Goal: Find specific page/section

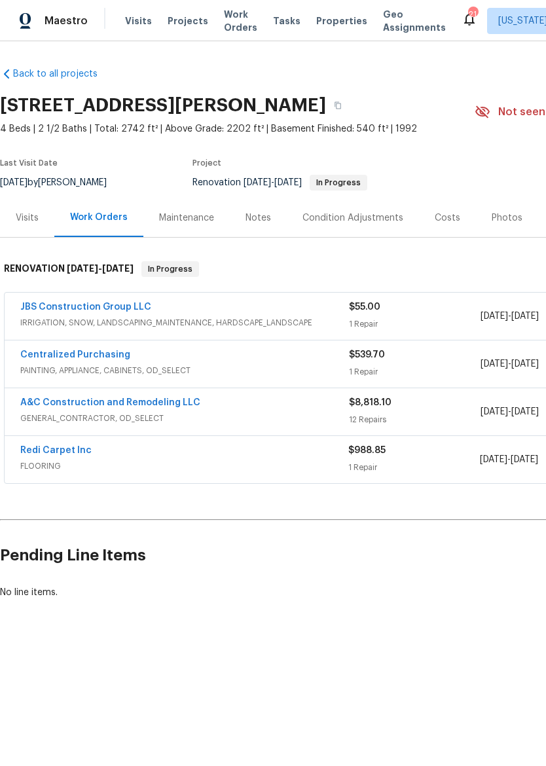
scroll to position [0, 194]
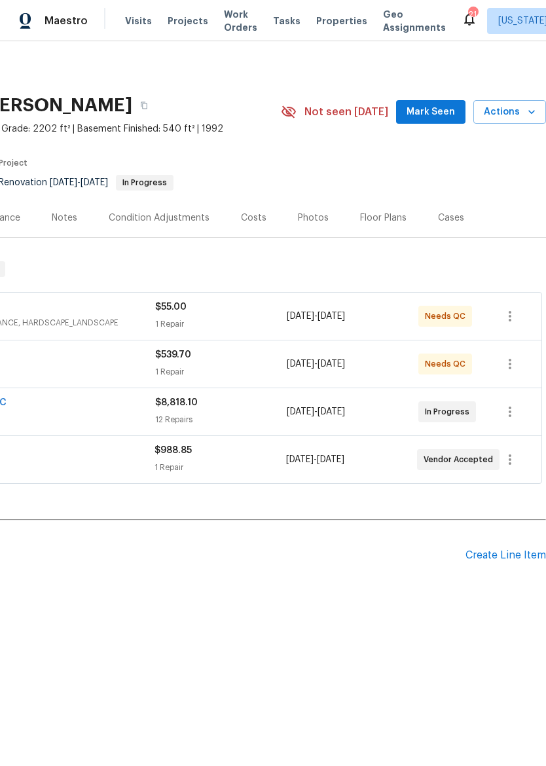
click at [316, 24] on span "Properties" at bounding box center [341, 20] width 51 height 13
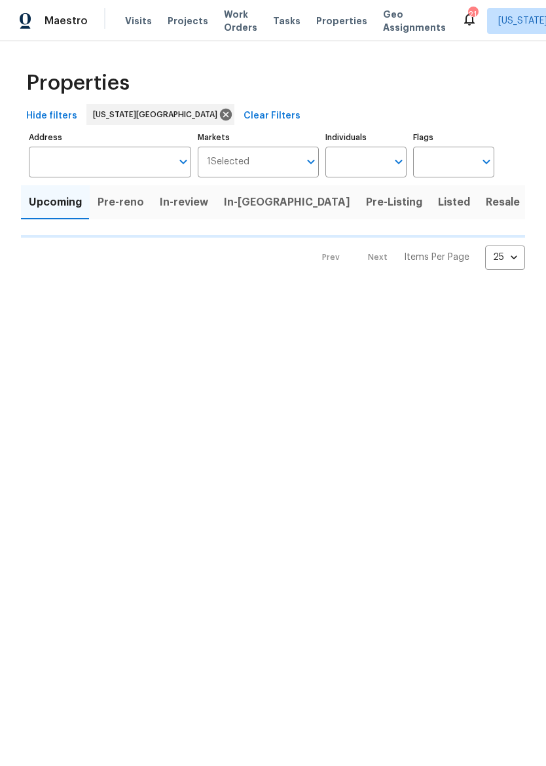
click at [438, 202] on span "Listed" at bounding box center [454, 202] width 32 height 18
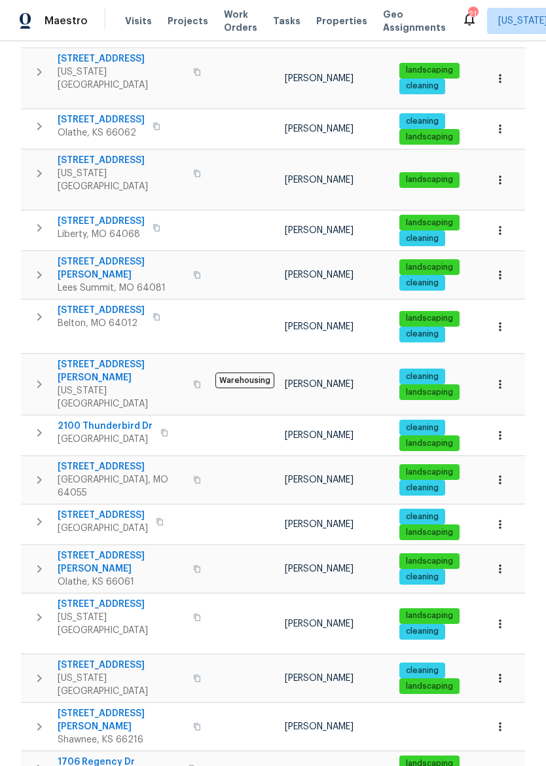
scroll to position [583, 0]
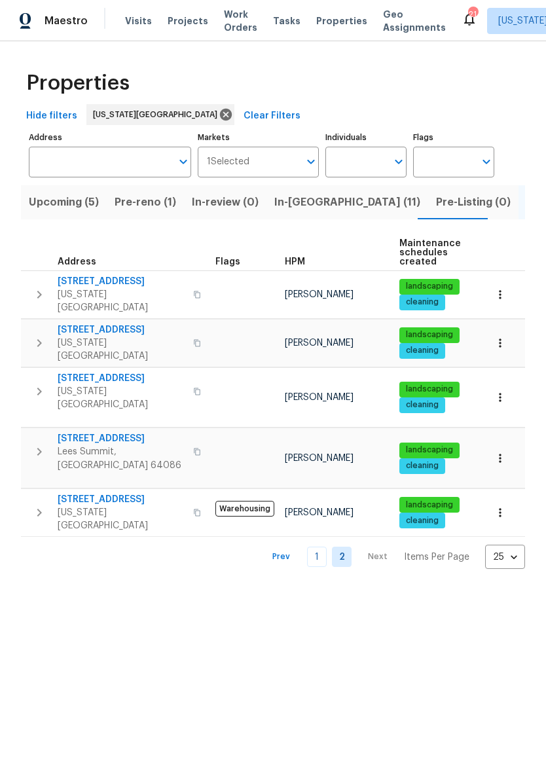
click at [126, 160] on input "Address" at bounding box center [100, 162] width 143 height 31
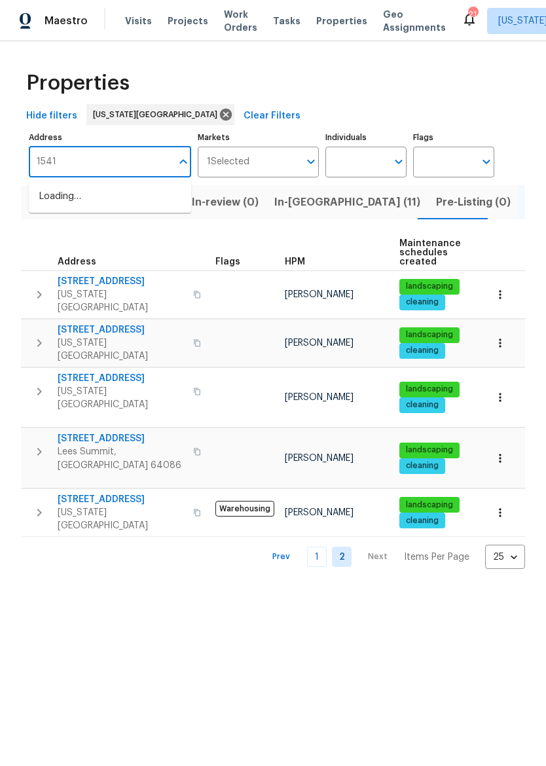
type input "15416"
click at [134, 241] on li "15416 Floyd St Overland Park KS 66223" at bounding box center [110, 224] width 162 height 35
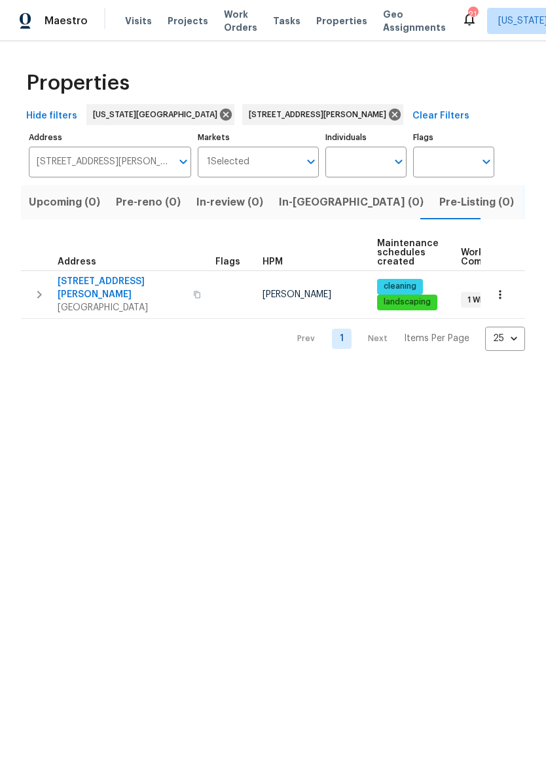
click at [33, 287] on icon "button" at bounding box center [39, 295] width 16 height 16
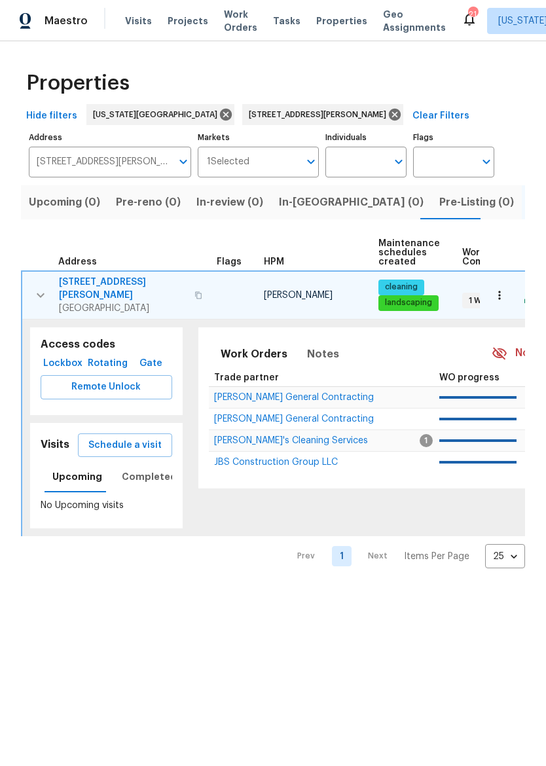
click at [71, 355] on span "Lockbox" at bounding box center [63, 363] width 34 height 16
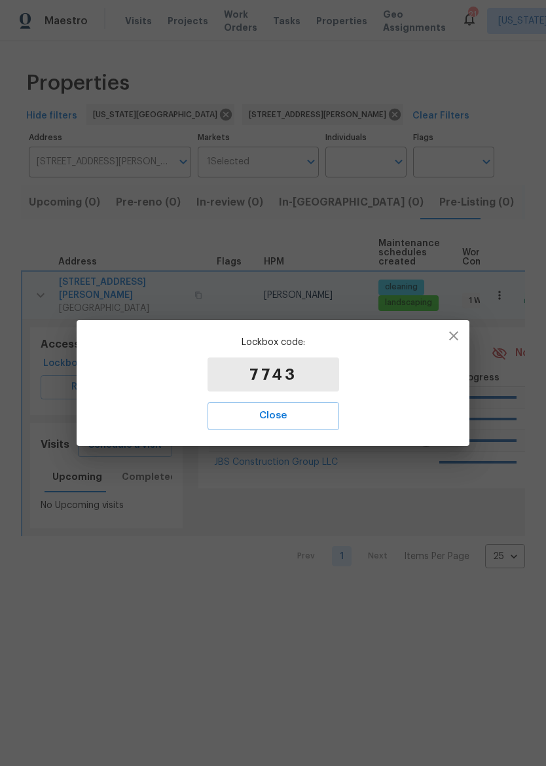
click at [313, 408] on span "Close" at bounding box center [273, 415] width 103 height 17
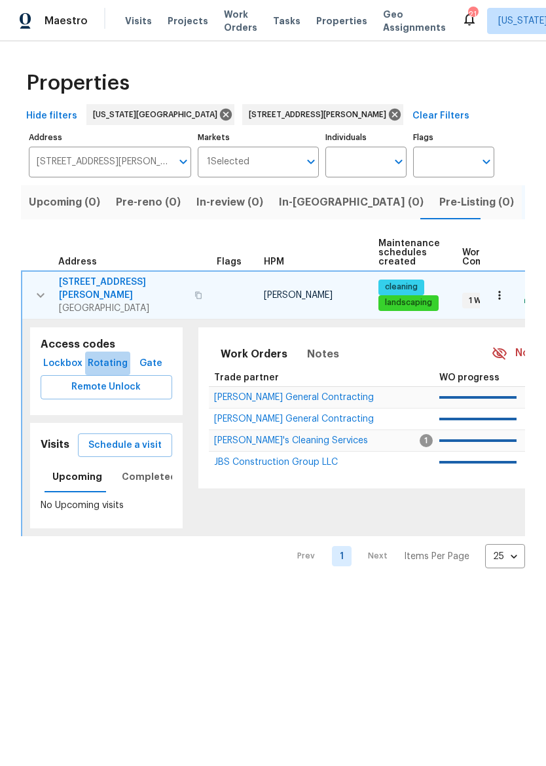
click at [117, 355] on span "Rotating" at bounding box center [107, 363] width 35 height 16
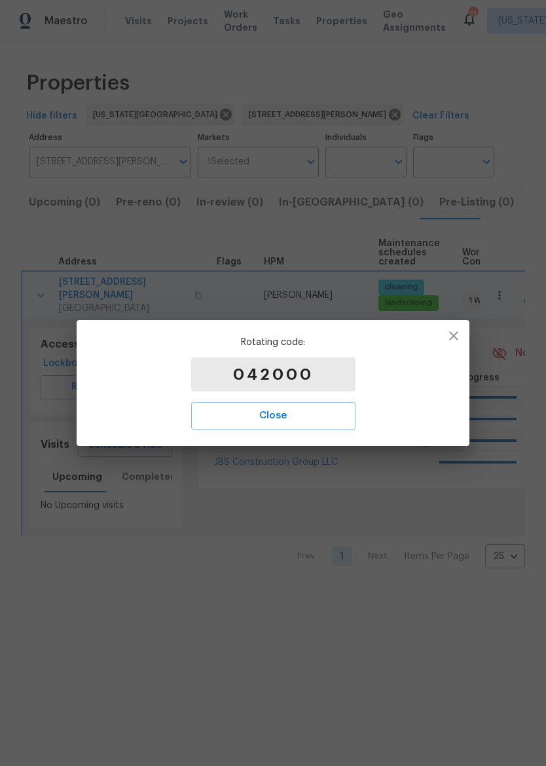
click at [459, 335] on icon "button" at bounding box center [454, 336] width 16 height 16
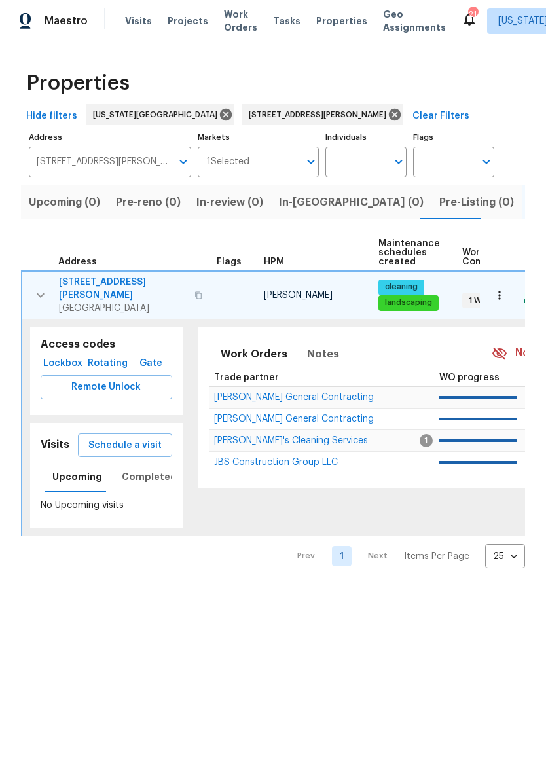
click at [110, 363] on span "Rotating" at bounding box center [107, 363] width 35 height 16
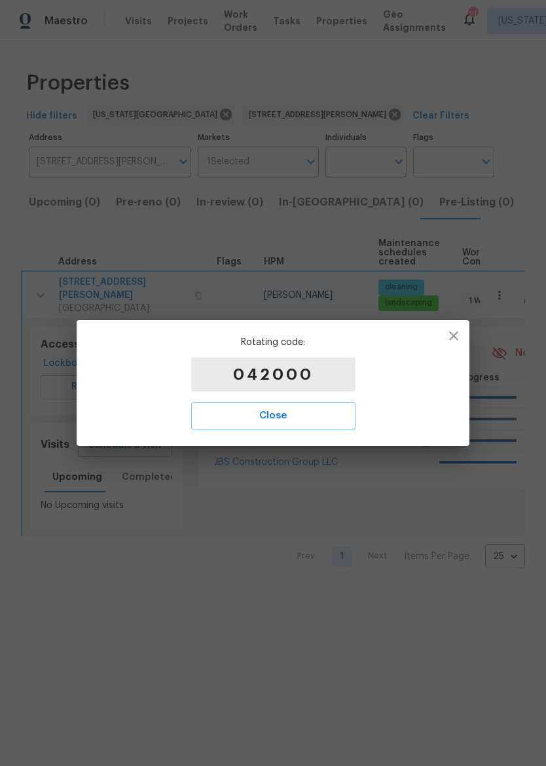
click at [457, 327] on button "button" at bounding box center [453, 335] width 31 height 31
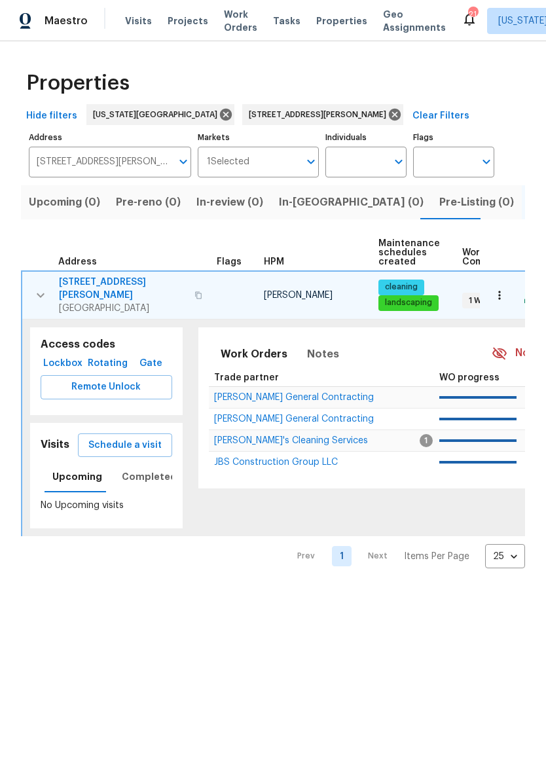
click at [158, 164] on input "15416 Floyd St Overland Park KS 66223" at bounding box center [100, 162] width 143 height 31
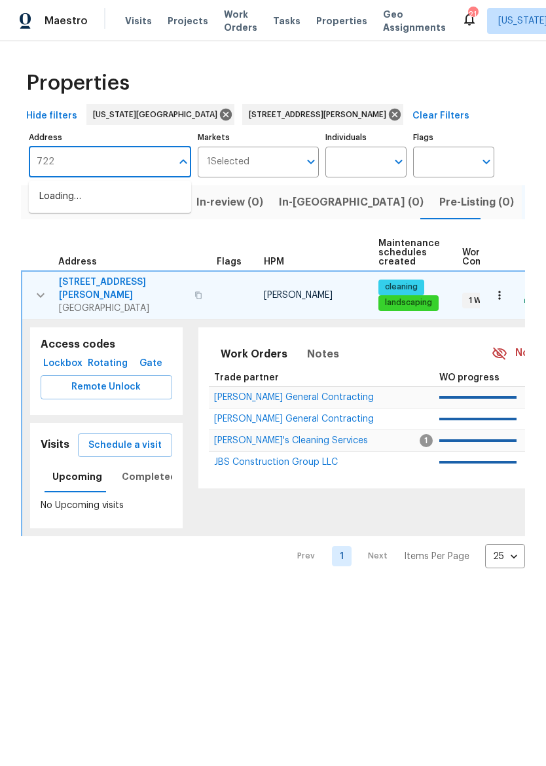
type input "7227"
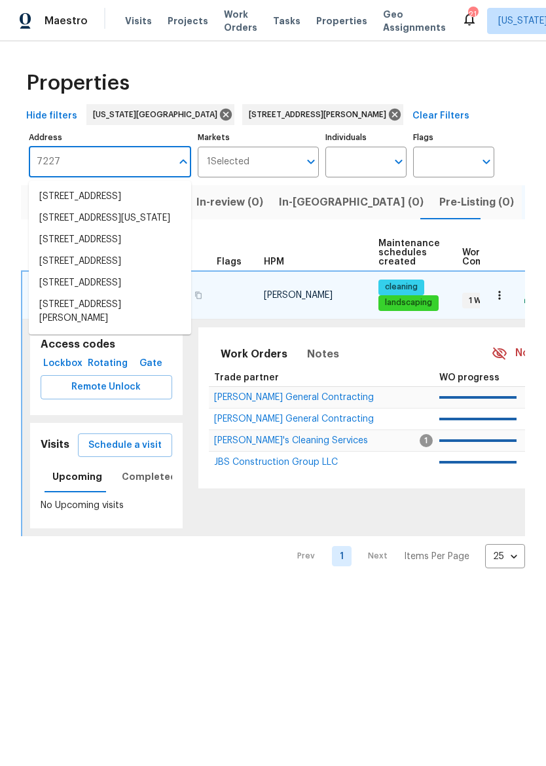
click at [51, 229] on li "7227 Greeley Ave Kansas City KS 66109" at bounding box center [110, 218] width 162 height 22
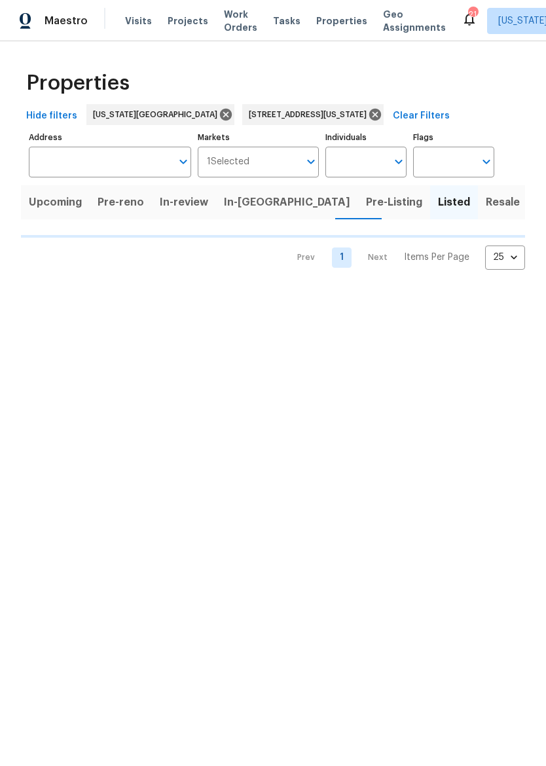
type input "7227 Greeley Ave Kansas City KS 66109"
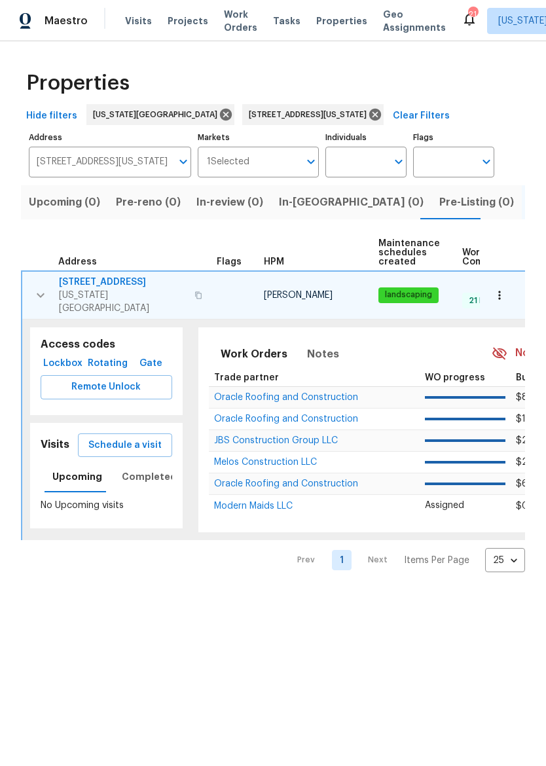
click at [116, 277] on span "[STREET_ADDRESS]" at bounding box center [123, 282] width 128 height 13
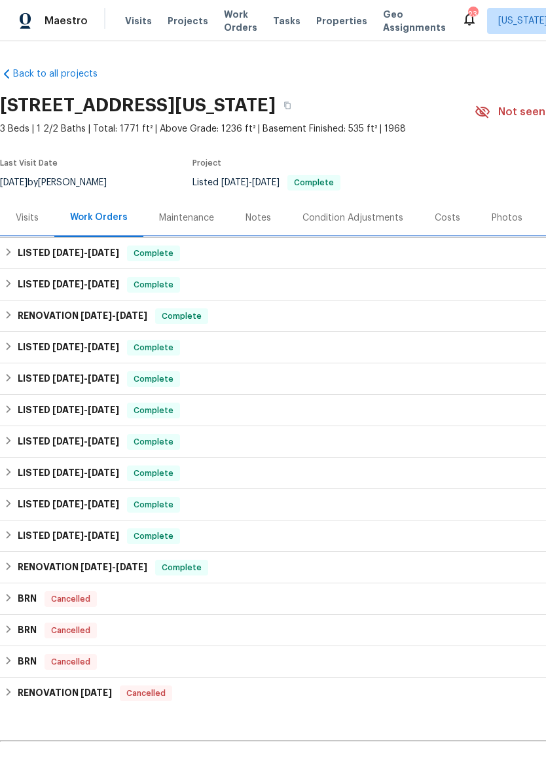
click at [7, 255] on icon at bounding box center [9, 252] width 5 height 8
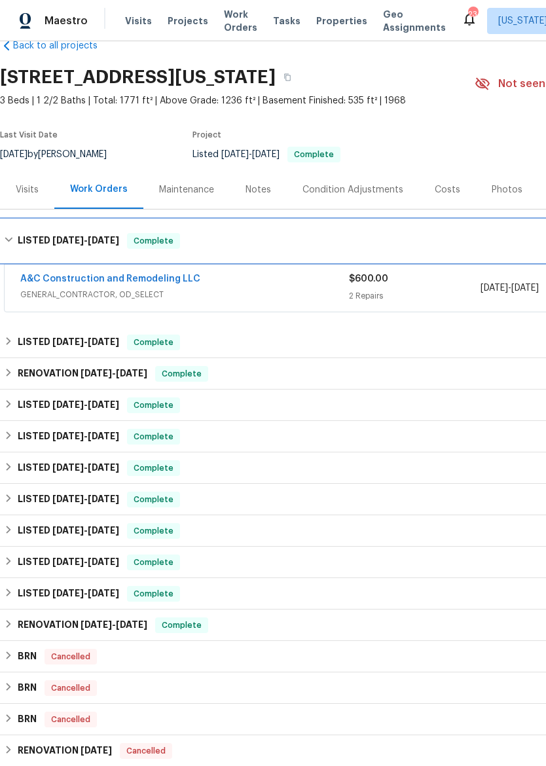
scroll to position [28, 0]
click at [8, 242] on icon at bounding box center [8, 239] width 9 height 9
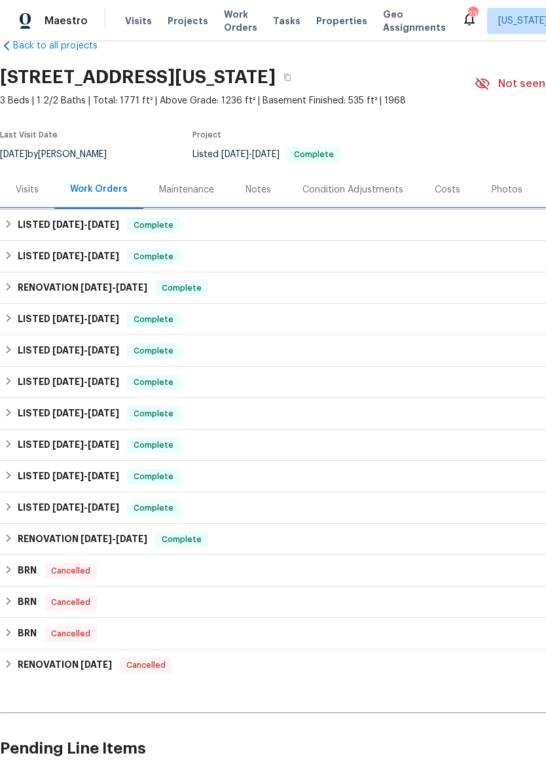
click at [22, 228] on h6 "LISTED [DATE] - [DATE]" at bounding box center [68, 225] width 101 height 16
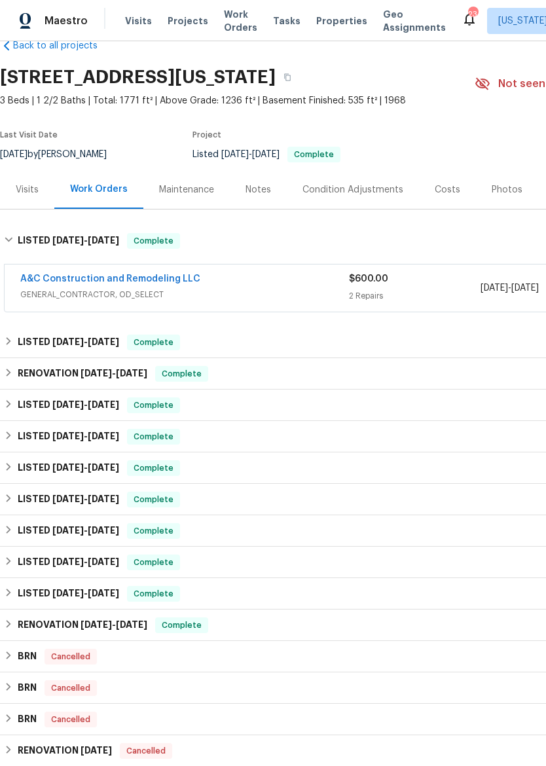
click at [62, 281] on link "A&C Construction and Remodeling LLC" at bounding box center [110, 278] width 180 height 9
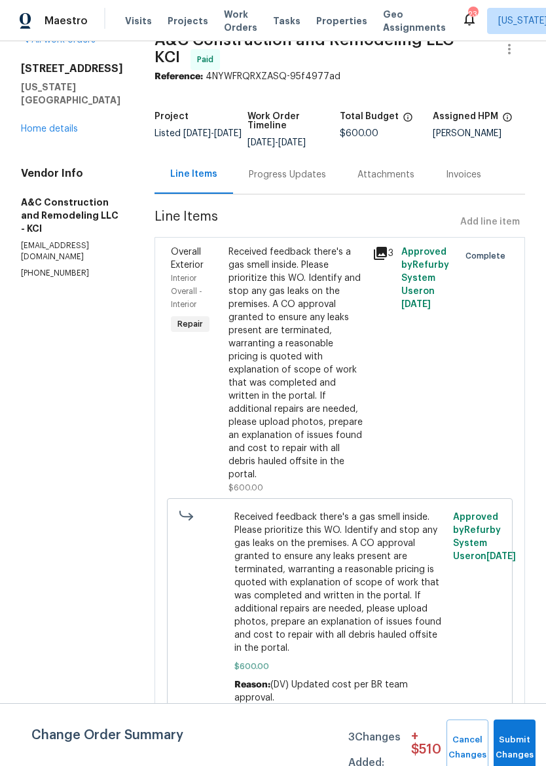
scroll to position [52, 0]
click at [342, 412] on div "Received feedback there's a gas smell inside. Please prioritize this WO. Identi…" at bounding box center [296, 363] width 136 height 236
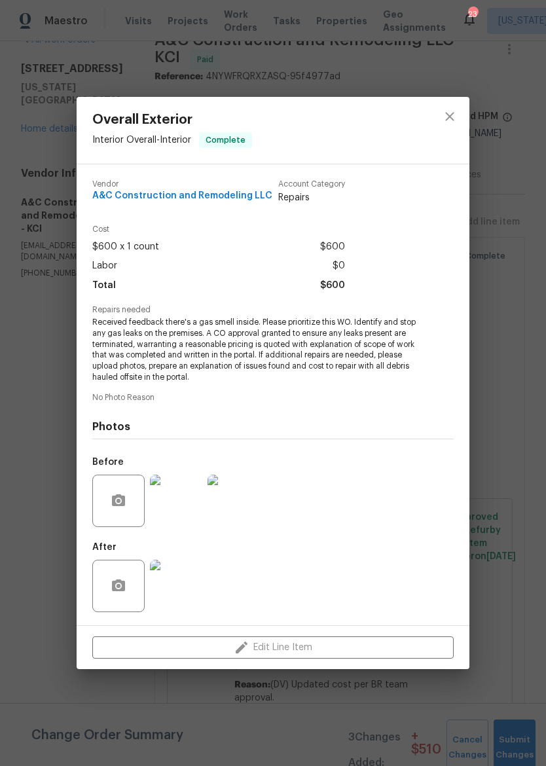
click at [170, 503] on img at bounding box center [176, 500] width 52 height 52
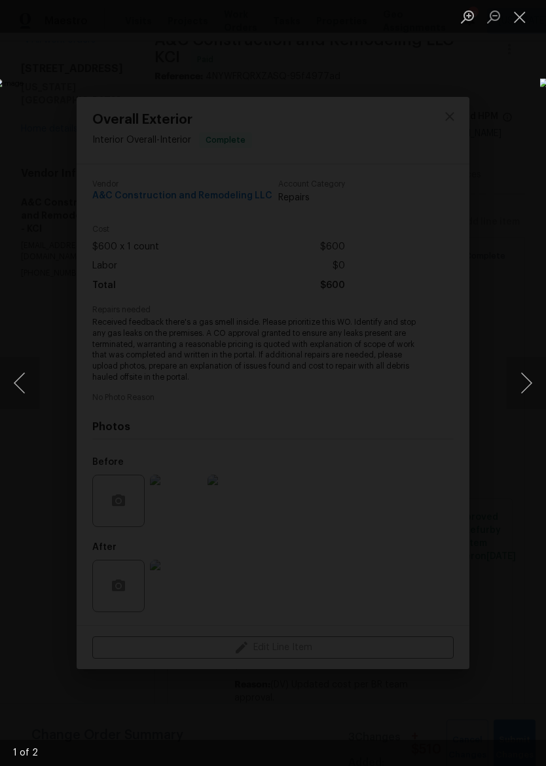
click at [525, 21] on button "Close lightbox" at bounding box center [520, 16] width 26 height 23
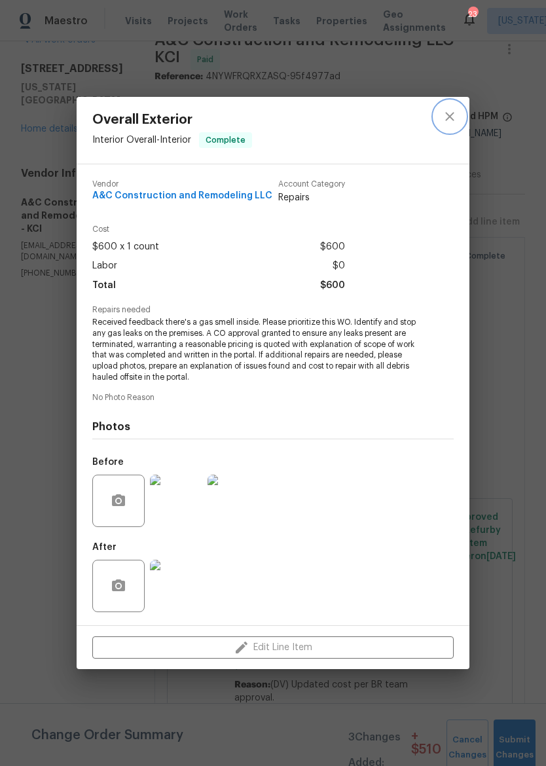
click at [456, 119] on icon "close" at bounding box center [450, 117] width 16 height 16
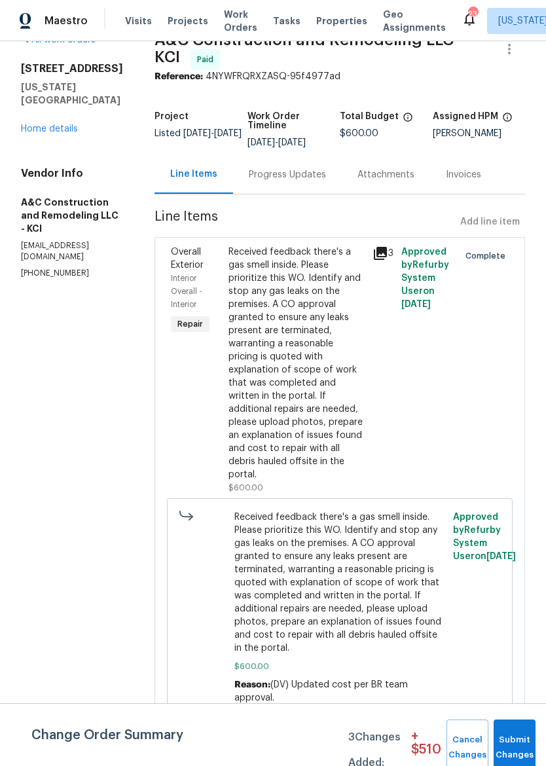
click at [28, 124] on link "Home details" at bounding box center [49, 128] width 57 height 9
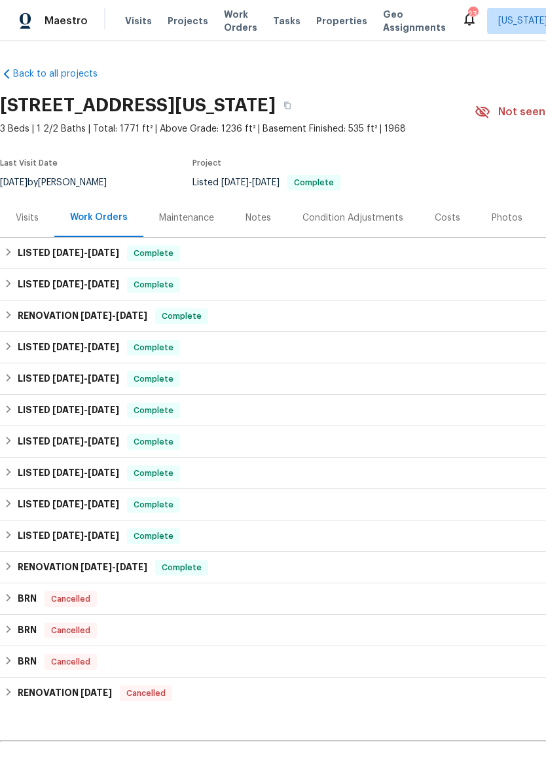
click at [257, 223] on div "Notes" at bounding box center [258, 217] width 26 height 13
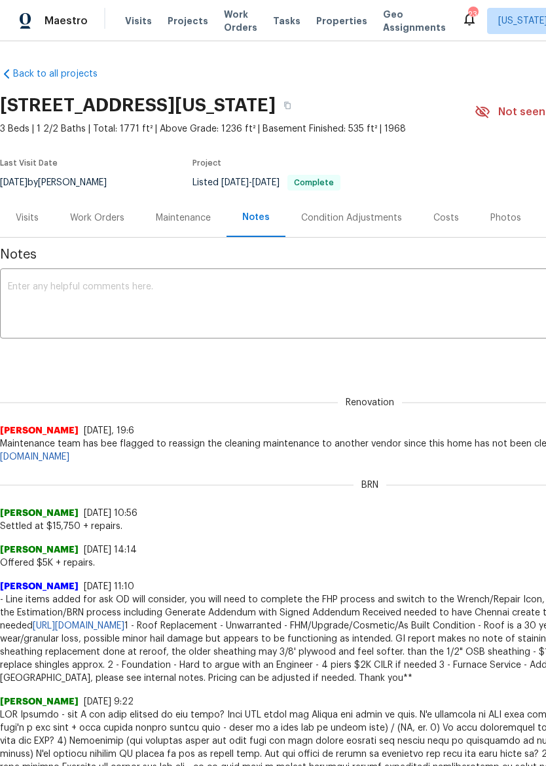
click at [29, 18] on img at bounding box center [26, 21] width 12 height 16
